Goal: Transaction & Acquisition: Purchase product/service

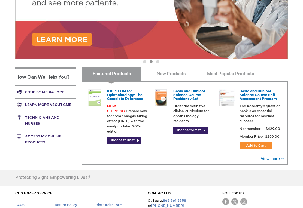
scroll to position [127, 0]
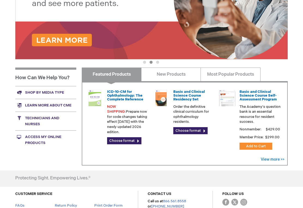
click at [66, 134] on link "Access My Online Products" at bounding box center [45, 140] width 61 height 19
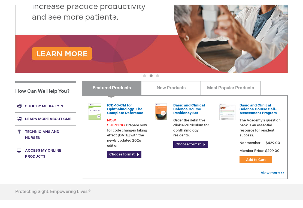
scroll to position [127, 0]
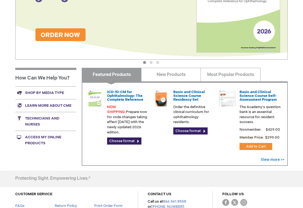
click at [68, 104] on link "Learn more about CME" at bounding box center [45, 105] width 61 height 13
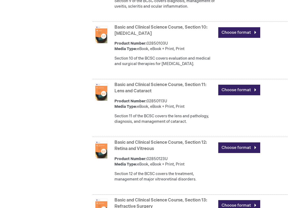
scroll to position [860, 0]
click at [237, 90] on link "Choose format" at bounding box center [239, 90] width 42 height 11
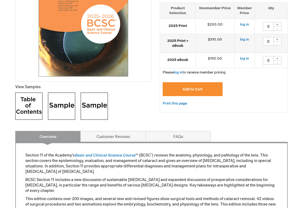
scroll to position [132, 0]
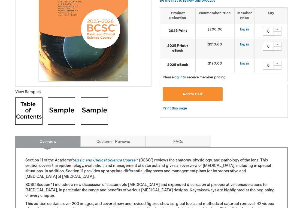
click at [202, 66] on td "$190.00" at bounding box center [215, 65] width 39 height 15
click at [240, 101] on div "Add to Cart" at bounding box center [224, 96] width 122 height 18
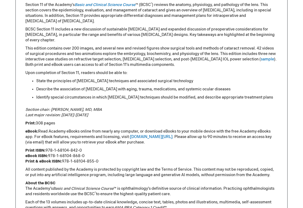
scroll to position [292, 0]
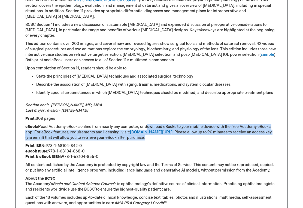
click at [191, 152] on p "Print ISBN: 978-1-68104-842-0 eBook ISBN: 978-1-68104-868-0 Print & eBook ISBN:…" at bounding box center [151, 152] width 252 height 16
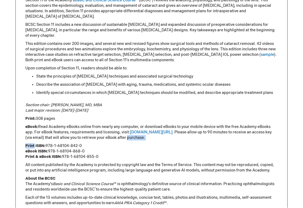
click at [211, 154] on p "Print ISBN: 978-1-68104-842-0 eBook ISBN: 978-1-68104-868-0 Print & eBook ISBN:…" at bounding box center [151, 152] width 252 height 16
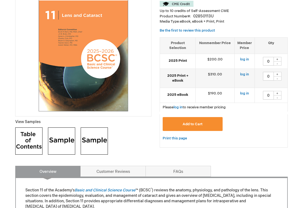
scroll to position [108, 0]
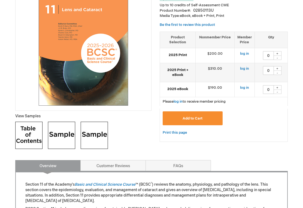
click at [222, 86] on td "$190.00" at bounding box center [215, 89] width 39 height 15
click at [248, 87] on link "log in" at bounding box center [244, 88] width 9 height 4
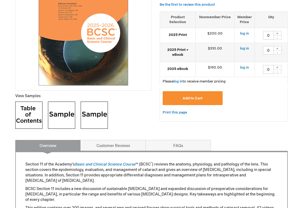
scroll to position [128, 0]
click at [25, 126] on img at bounding box center [28, 115] width 27 height 27
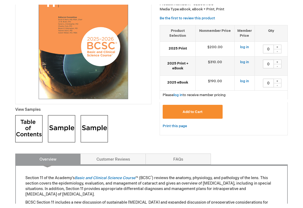
scroll to position [128, 0]
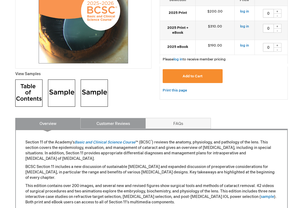
click at [126, 126] on link "Customer Reviews" at bounding box center [112, 123] width 65 height 11
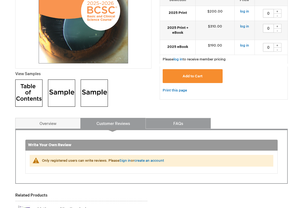
click at [178, 128] on link "FAQs" at bounding box center [177, 123] width 65 height 11
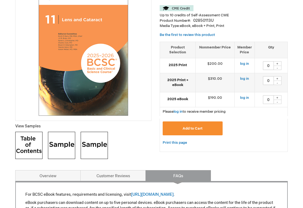
scroll to position [92, 0]
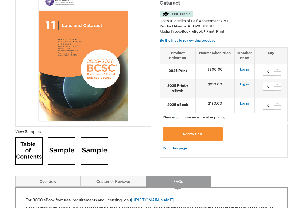
click at [189, 104] on strong "2025 eBook" at bounding box center [178, 104] width 30 height 5
click at [278, 103] on div "+" at bounding box center [277, 103] width 8 height 5
type input "1"
click at [217, 137] on button "Add to Cart" at bounding box center [193, 134] width 60 height 14
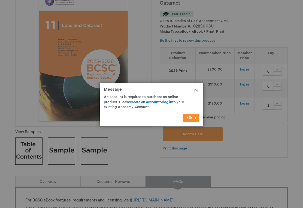
click at [192, 119] on button "Ok" at bounding box center [191, 118] width 16 height 8
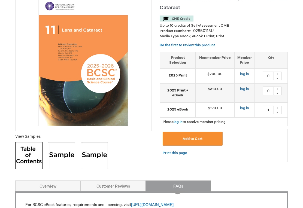
scroll to position [0, 0]
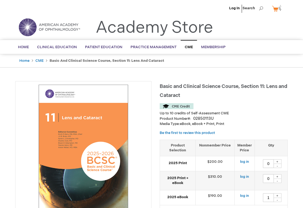
click at [279, 10] on img at bounding box center [281, 8] width 7 height 7
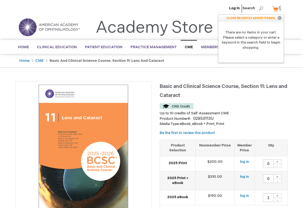
click at [247, 122] on p "Media Type: eBook, eBook + Print, Print" at bounding box center [224, 124] width 128 height 5
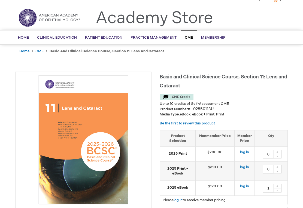
scroll to position [9, 0]
click at [225, 167] on td "$310.00" at bounding box center [215, 171] width 39 height 19
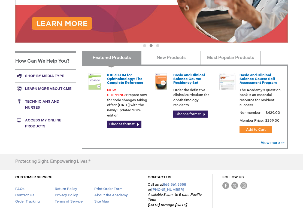
scroll to position [144, 0]
click at [23, 89] on link "Learn more about CME" at bounding box center [45, 88] width 61 height 13
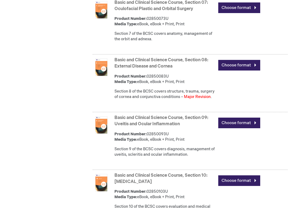
scroll to position [711, 0]
click at [140, 74] on div "Basic and Clinical Science Course, Section 08: External Disease and [MEDICAL_DA…" at bounding box center [200, 80] width 173 height 48
click at [236, 66] on link "Choose format" at bounding box center [239, 65] width 42 height 11
